Goal: Find contact information: Find contact information

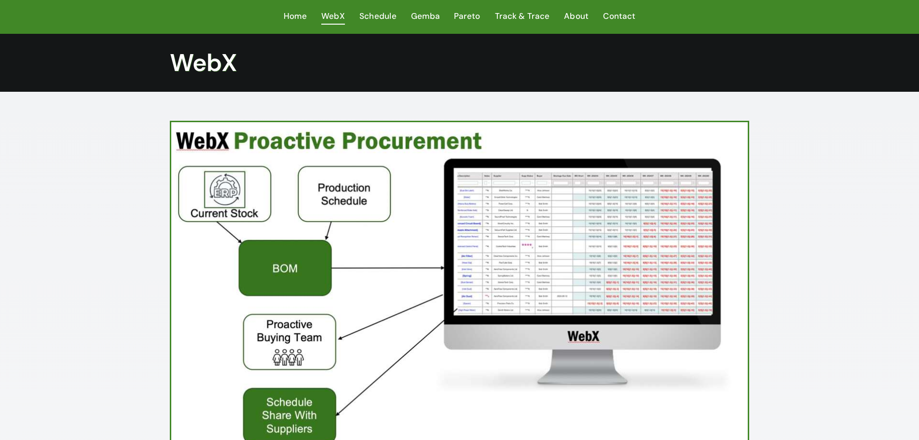
drag, startPoint x: 752, startPoint y: 0, endPoint x: 72, endPoint y: 244, distance: 722.7
click at [619, 15] on span "Contact" at bounding box center [619, 16] width 32 height 14
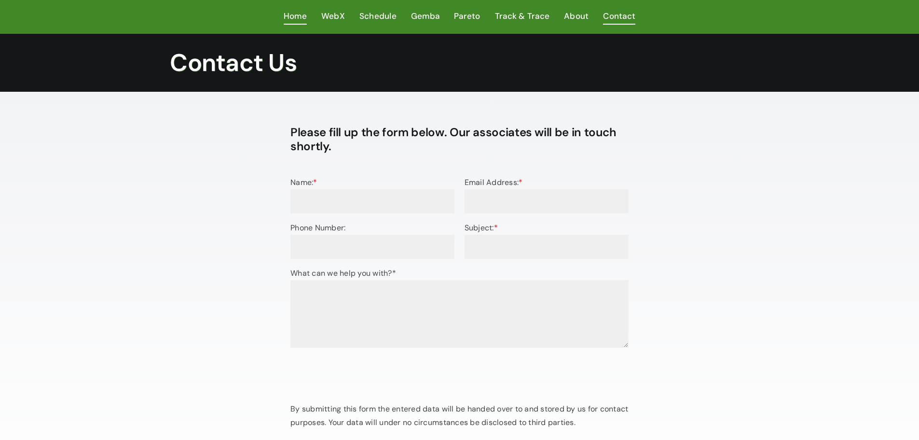
click at [304, 16] on span "Home" at bounding box center [295, 16] width 23 height 14
